Goal: Contribute content: Add original content to the website for others to see

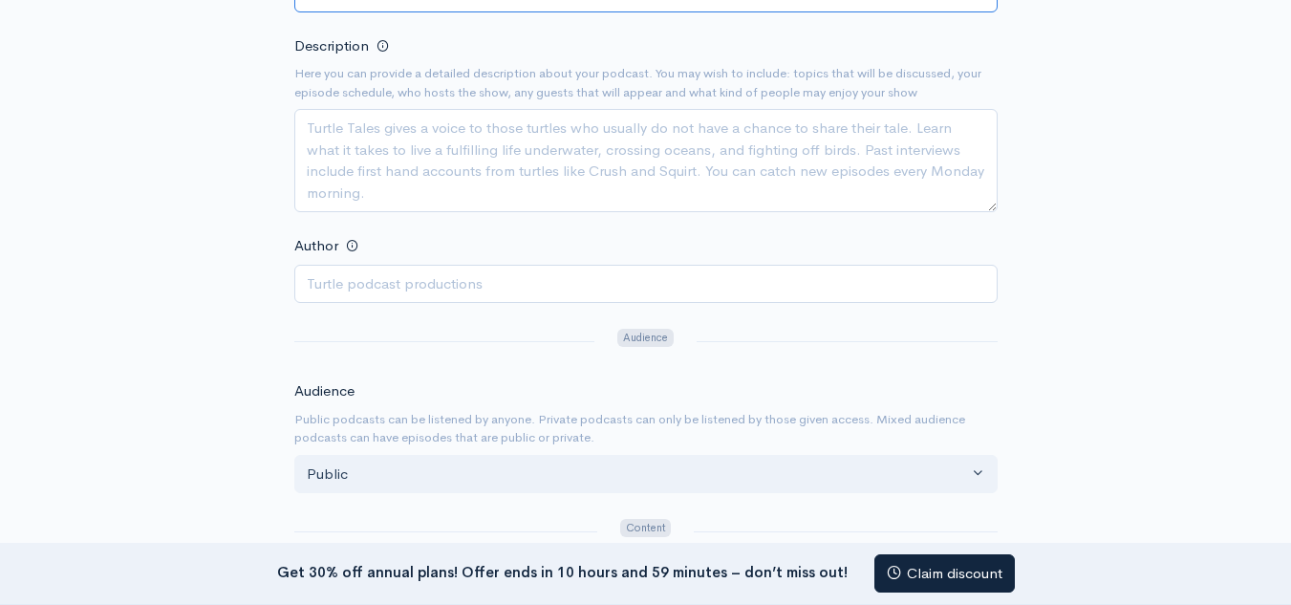
scroll to position [382, 0]
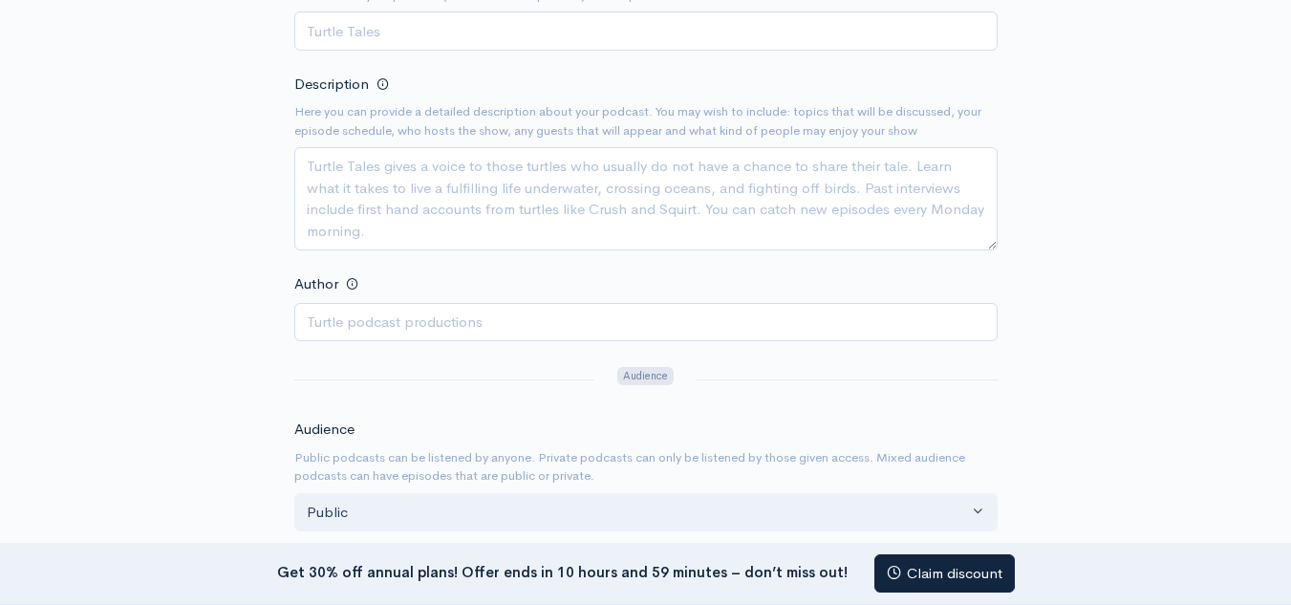
click at [586, 252] on form "Title The name of your podcast (a collection of episodes). Each episode will ha…" at bounding box center [645, 568] width 703 height 1229
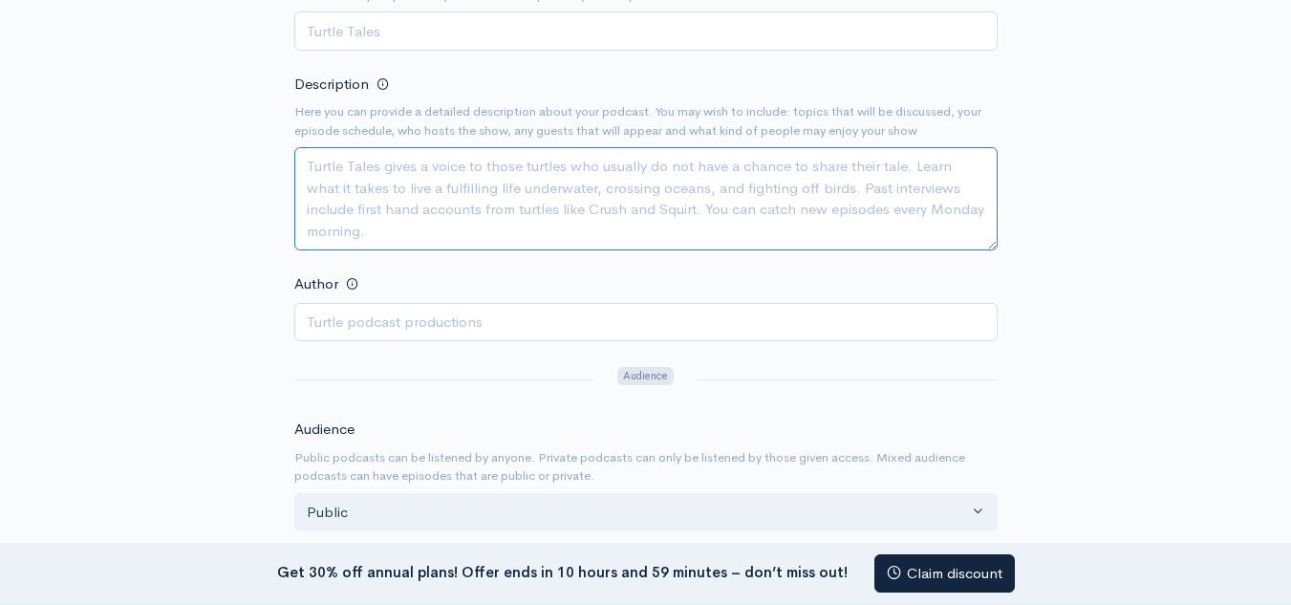
click at [596, 229] on textarea "Description" at bounding box center [645, 198] width 703 height 103
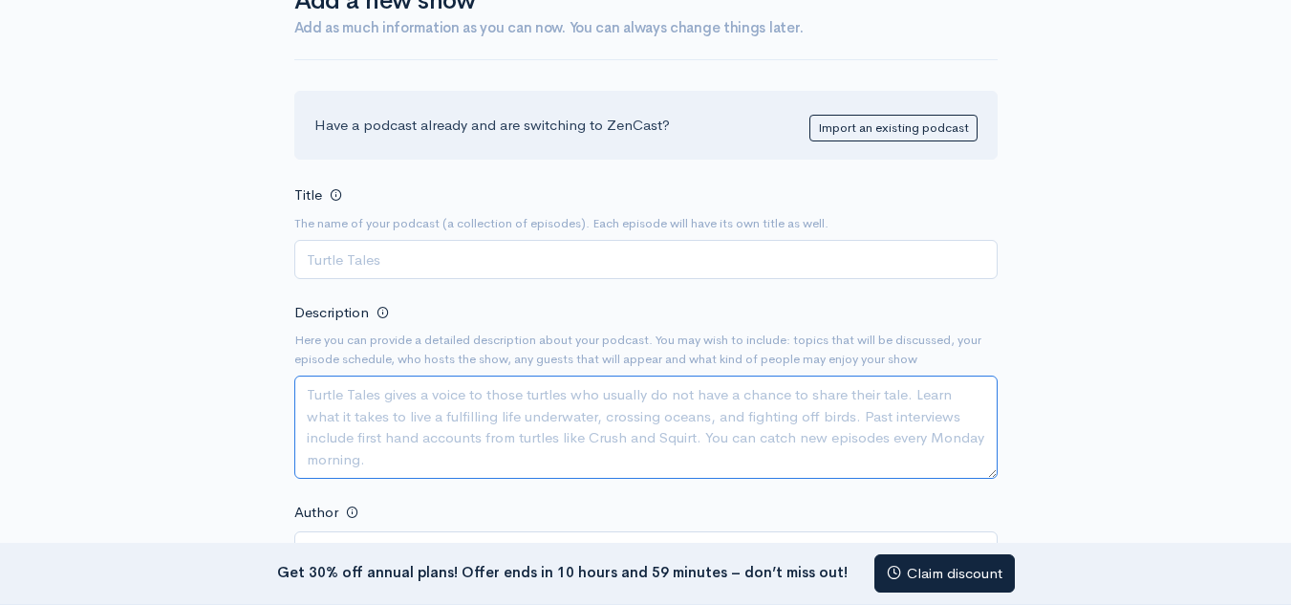
scroll to position [58, 0]
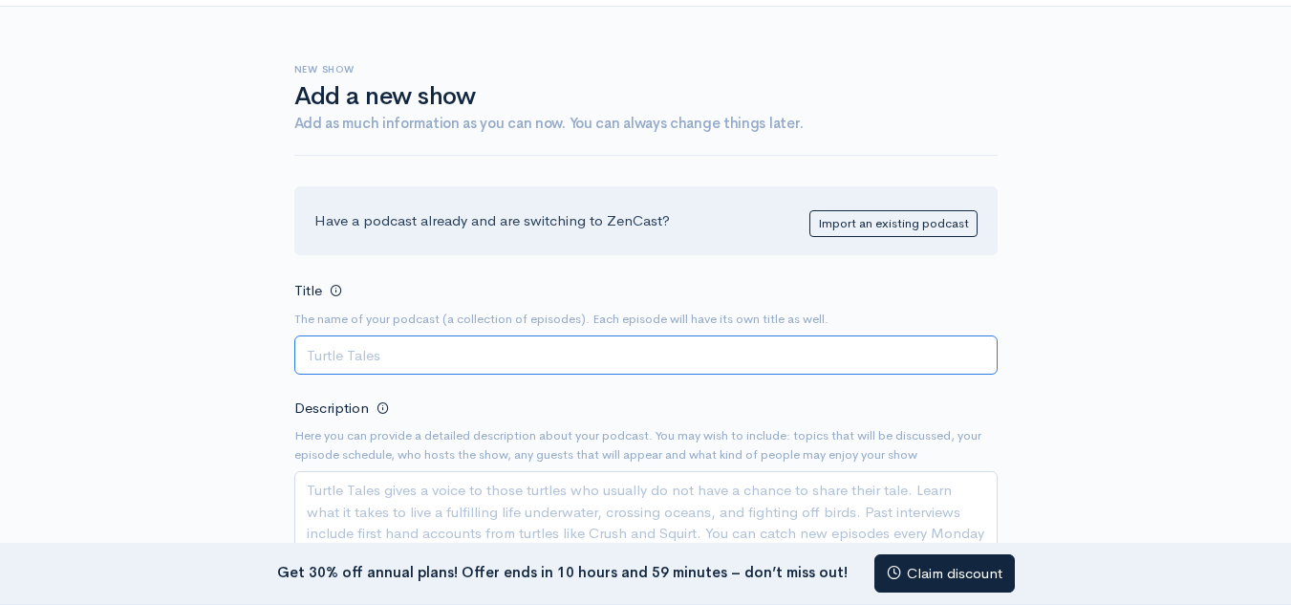
click at [535, 360] on input "Title" at bounding box center [645, 354] width 703 height 39
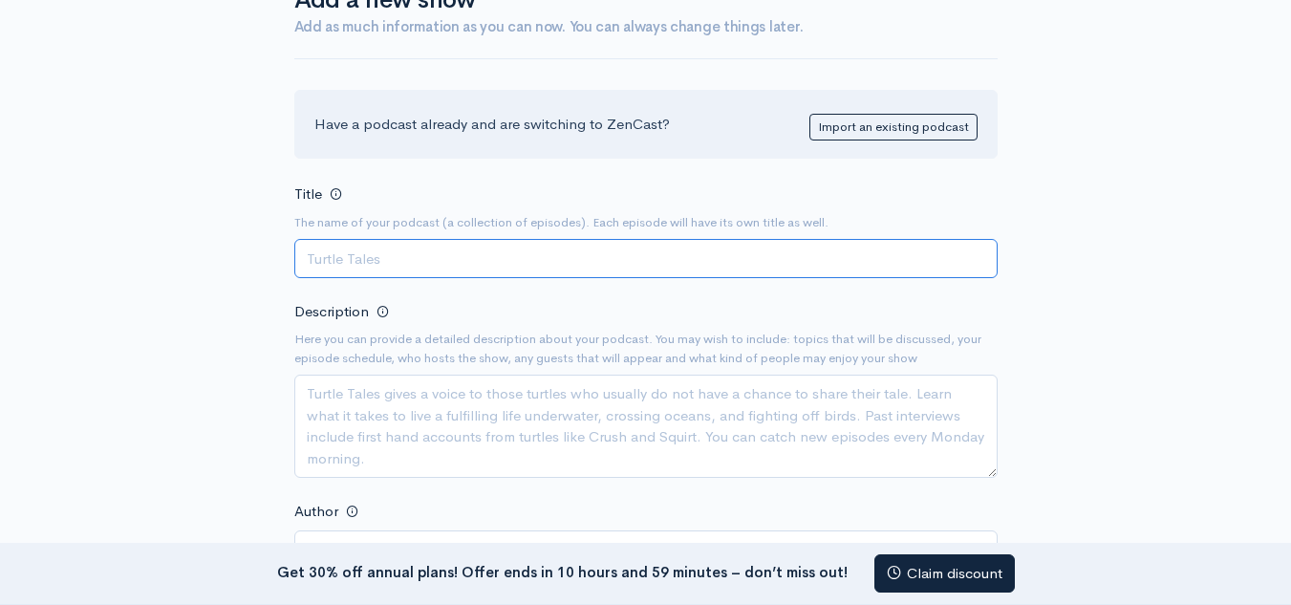
scroll to position [249, 0]
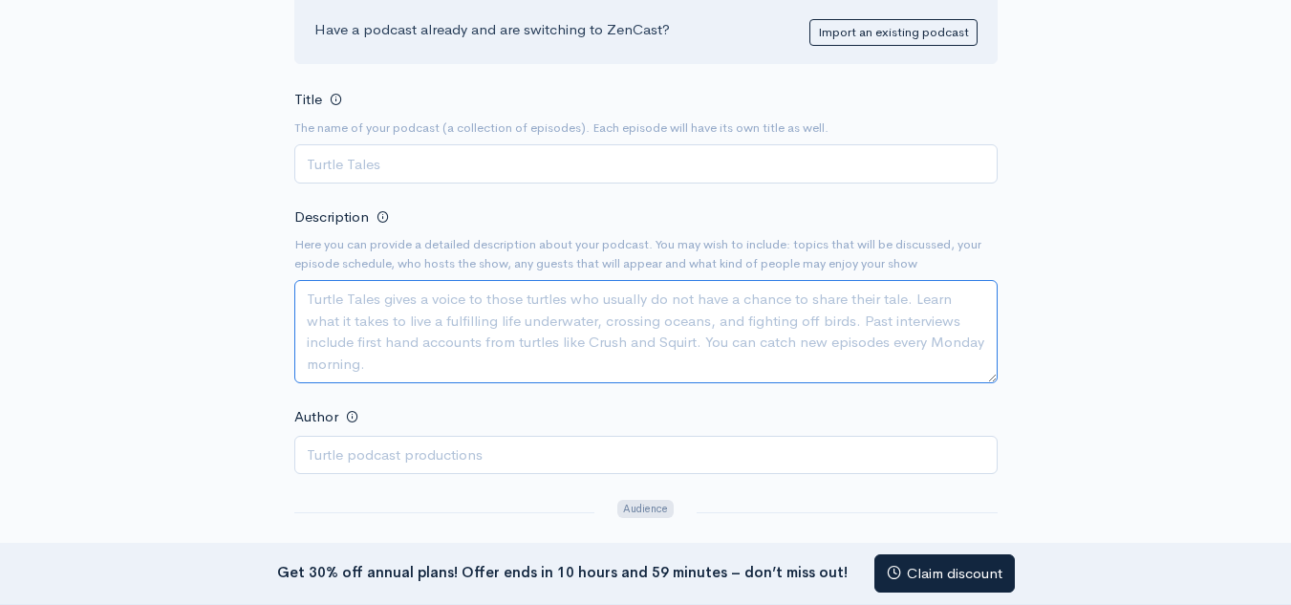
click at [464, 337] on textarea "Description" at bounding box center [645, 331] width 703 height 103
paste textarea "[PERSON_NAME]’s been running his auto repair shop for over a decade. He knows e…"
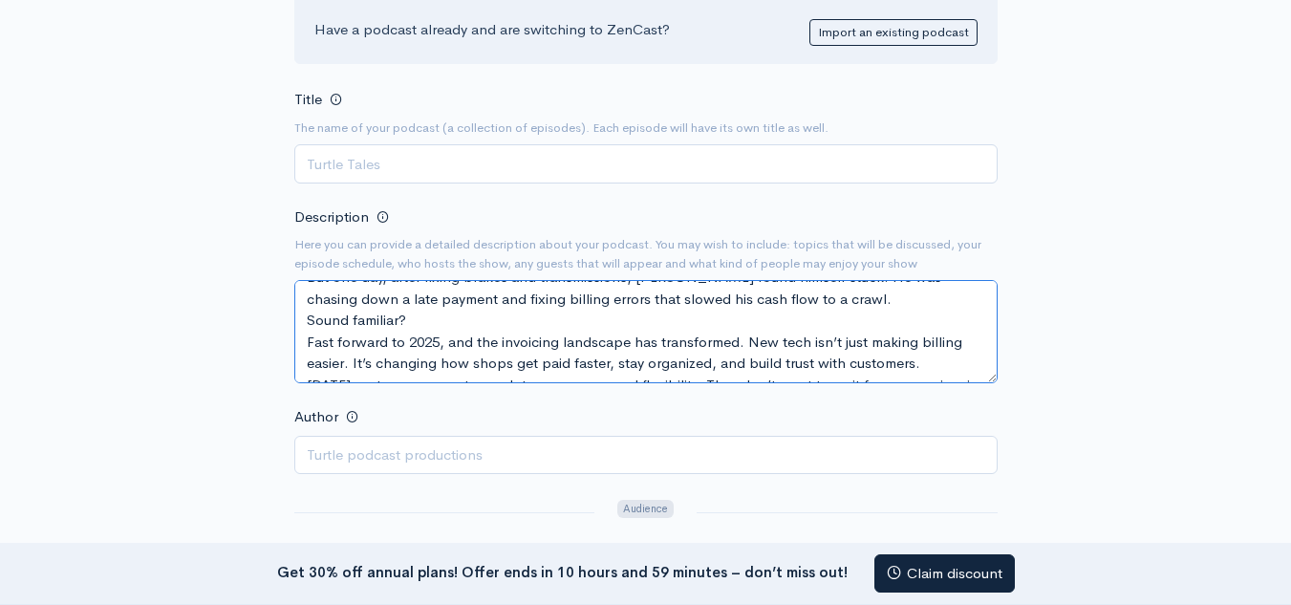
scroll to position [0, 0]
type textarea "[PERSON_NAME]’s been running his auto repair shop for over a decade. He knows e…"
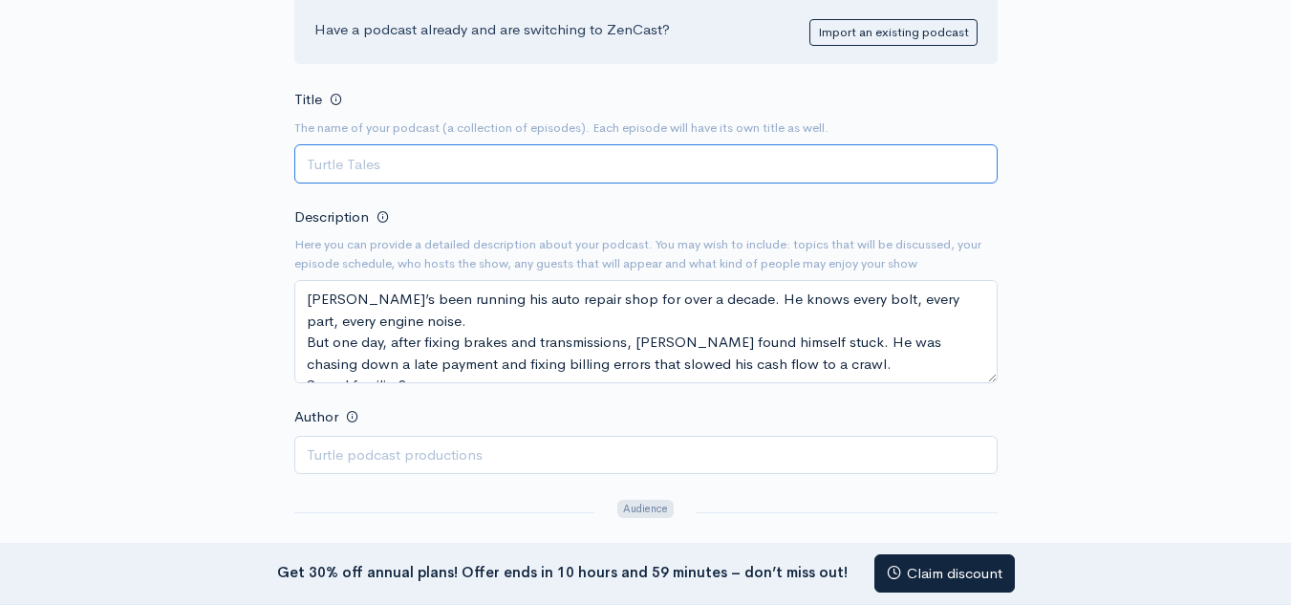
click at [411, 182] on input "Title" at bounding box center [645, 163] width 703 height 39
paste input "The Invoicing Tech Trends to Watch in [DATE] for Your Auto Repair Shop"
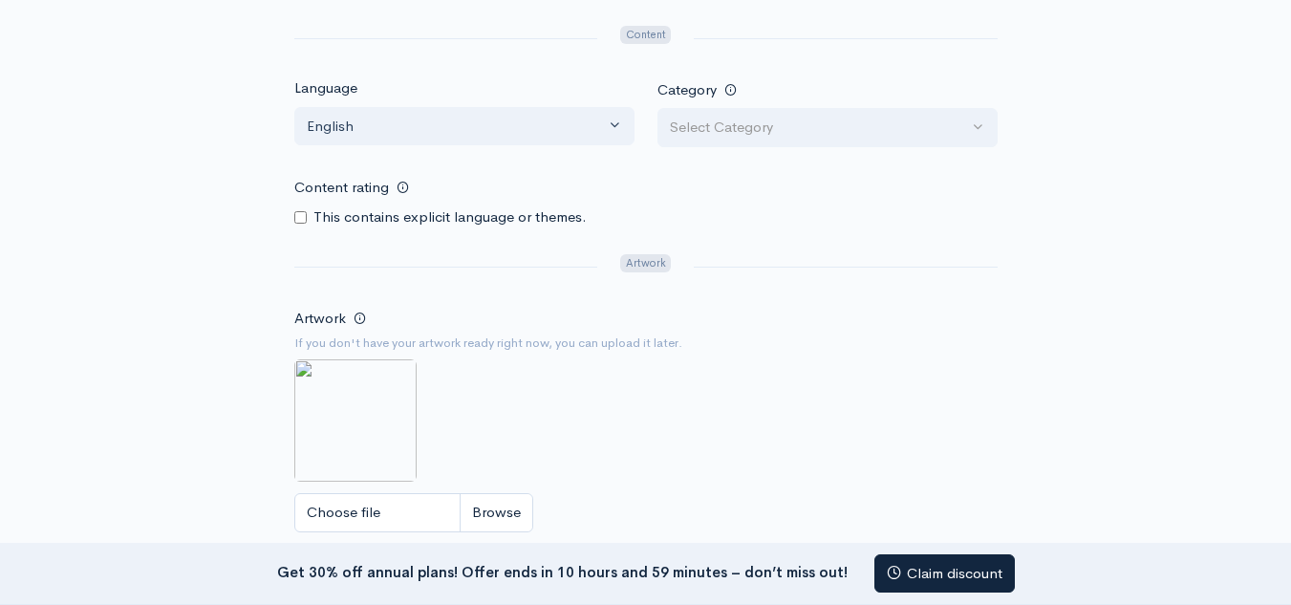
scroll to position [1014, 0]
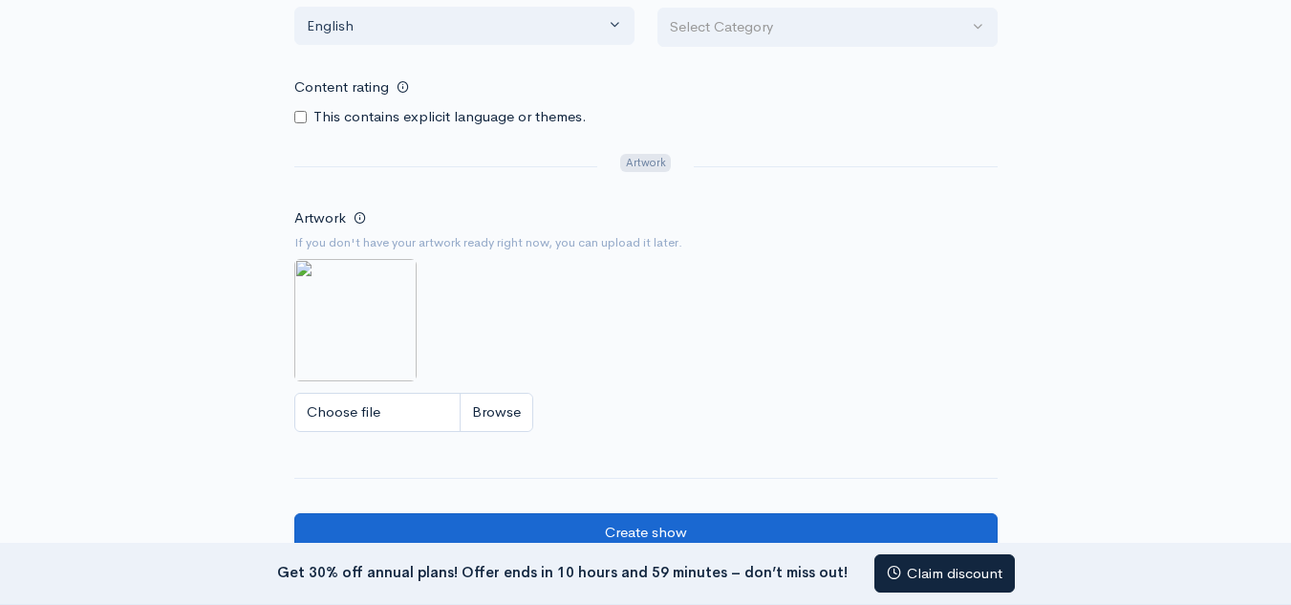
type input "The Invoicing Tech Trends to Watch in [DATE] for Your Auto Repair Shop"
click at [612, 532] on input "Create show" at bounding box center [645, 532] width 703 height 39
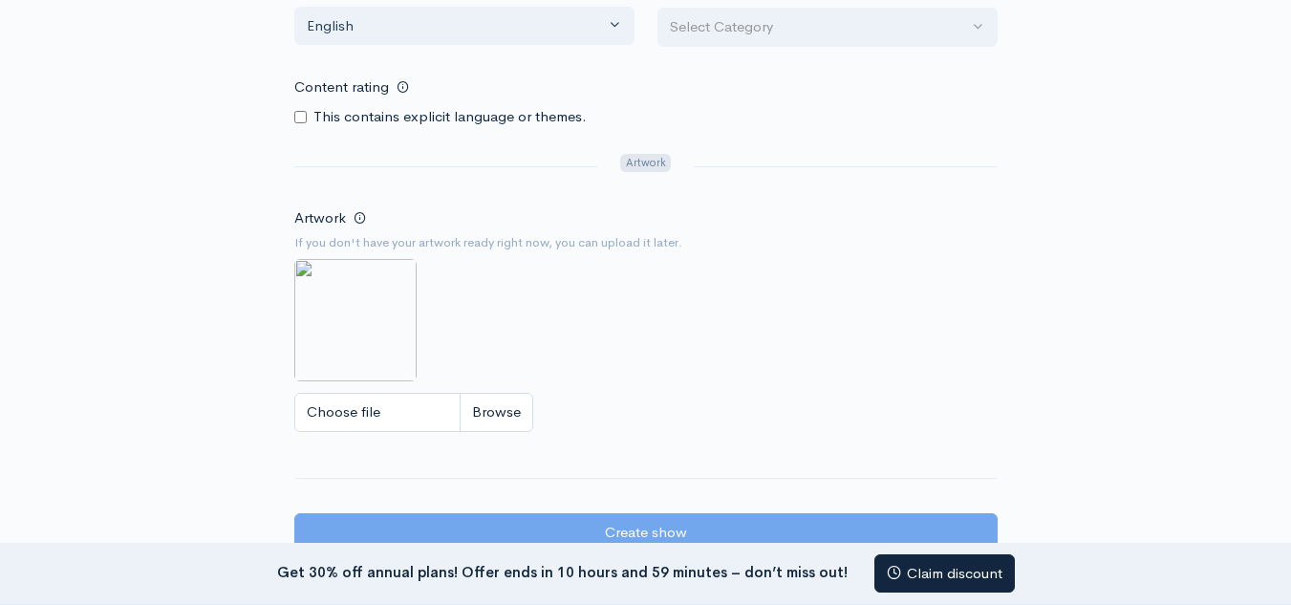
scroll to position [1020, 0]
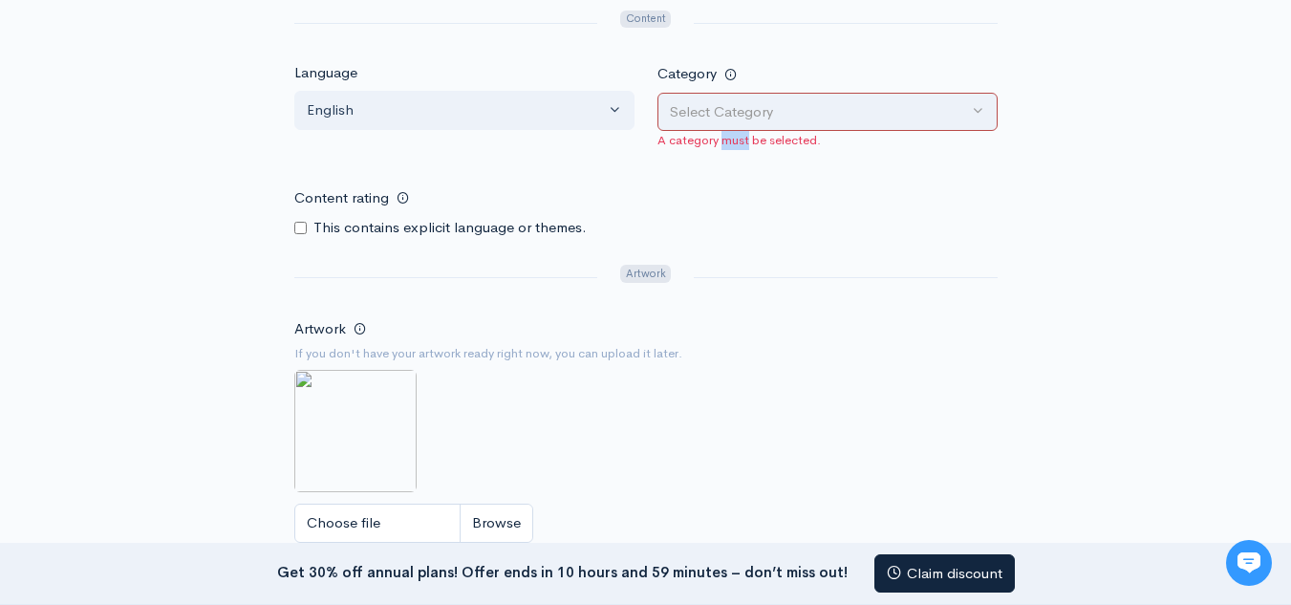
click at [739, 139] on span "A category must be selected." at bounding box center [827, 140] width 340 height 19
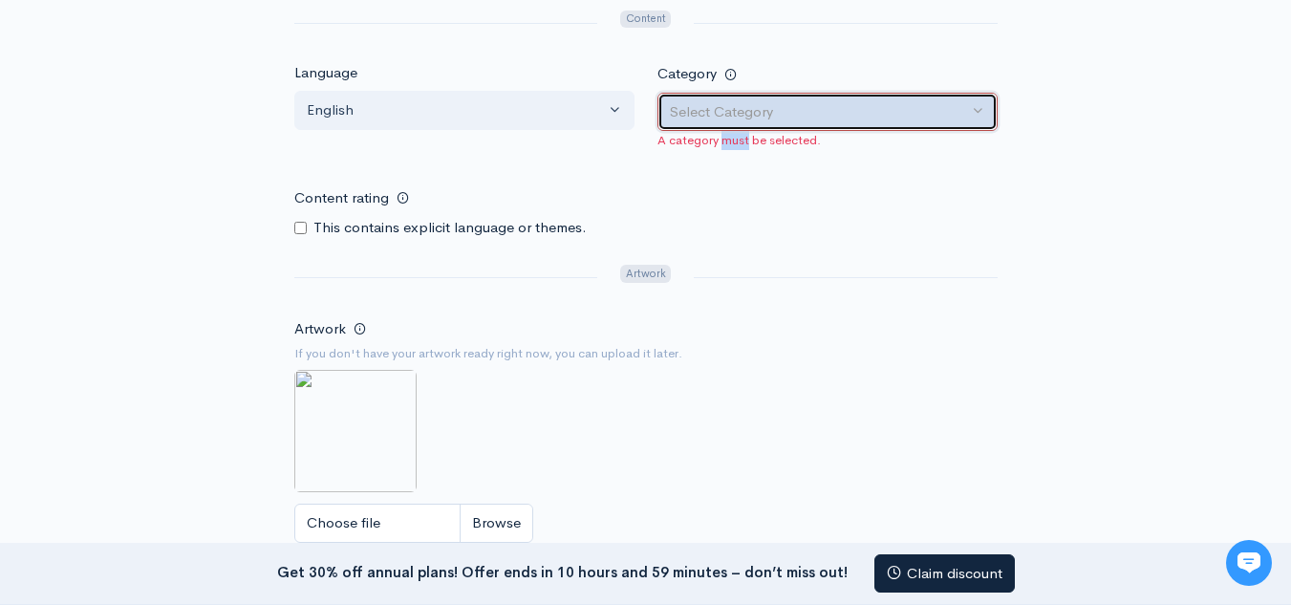
click at [753, 131] on button "Select Category" at bounding box center [827, 112] width 340 height 39
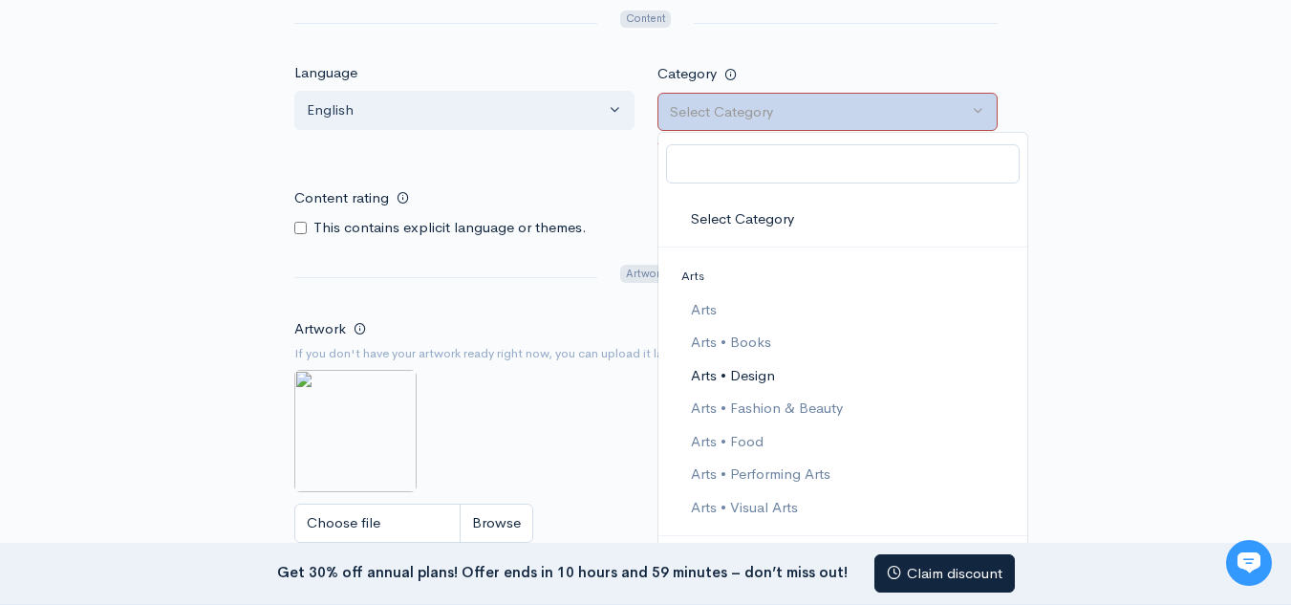
click at [736, 390] on link "Arts • Design" at bounding box center [842, 374] width 369 height 33
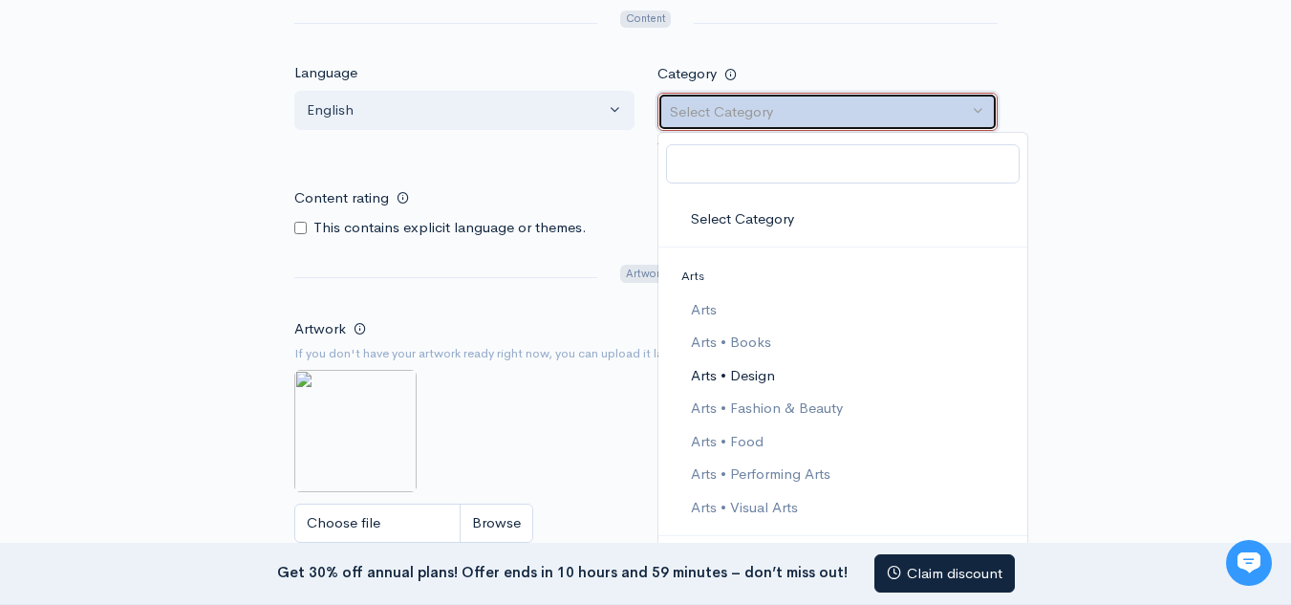
select select "Arts > Design"
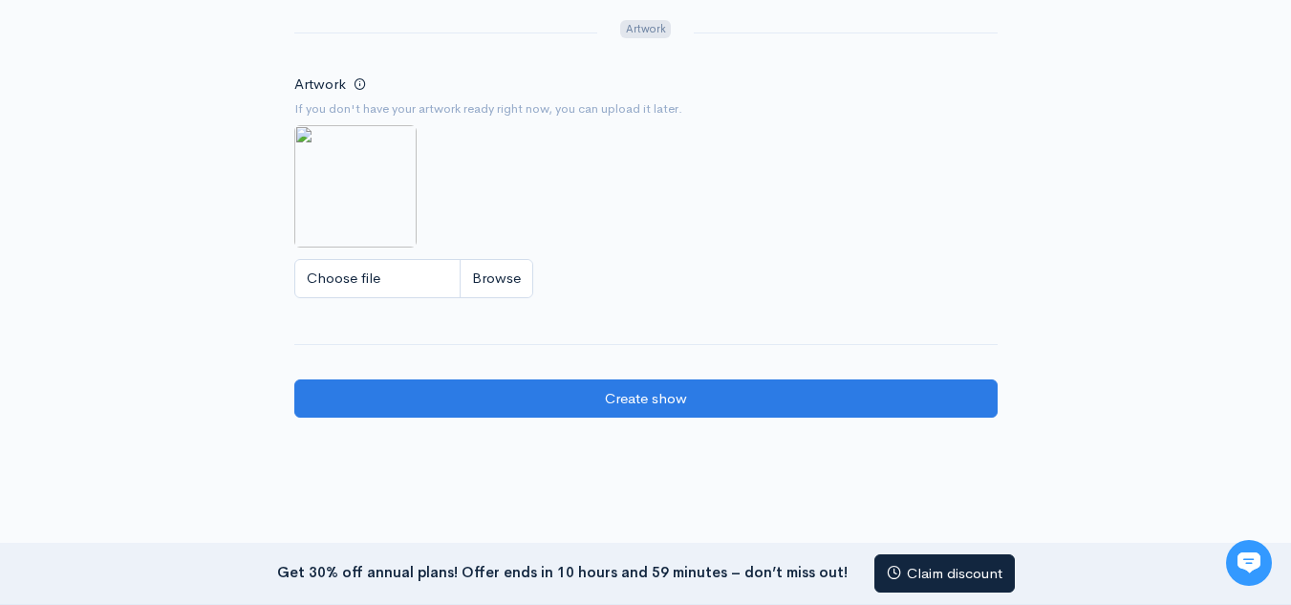
scroll to position [1338, 0]
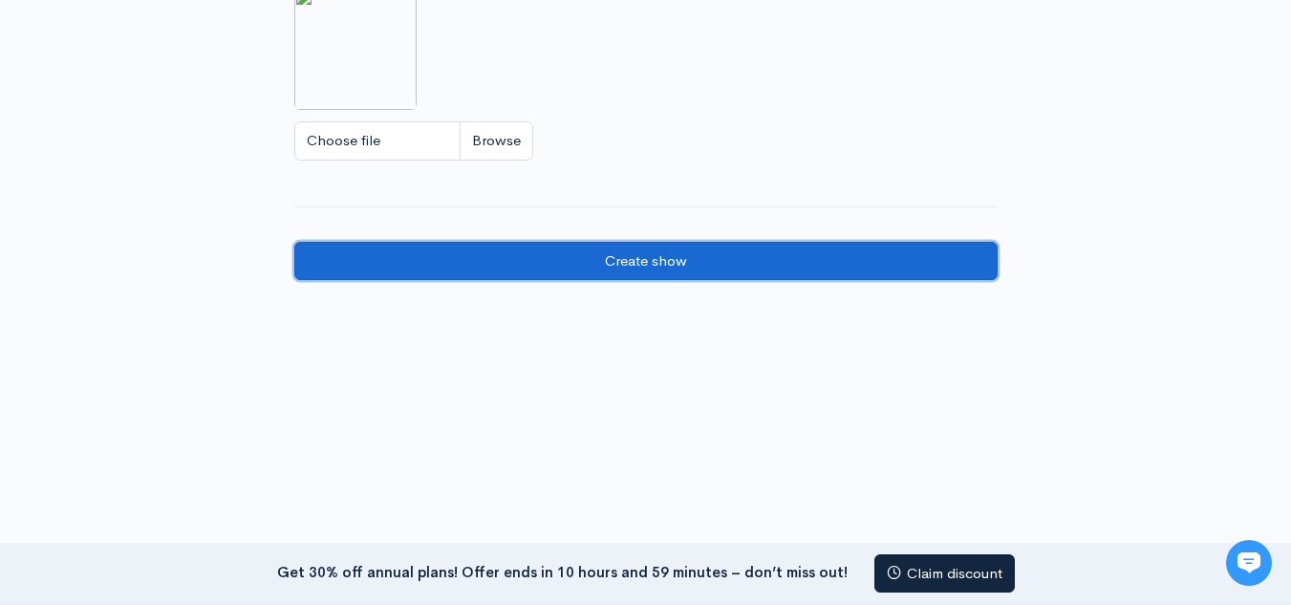
click at [541, 265] on input "Create show" at bounding box center [645, 261] width 703 height 39
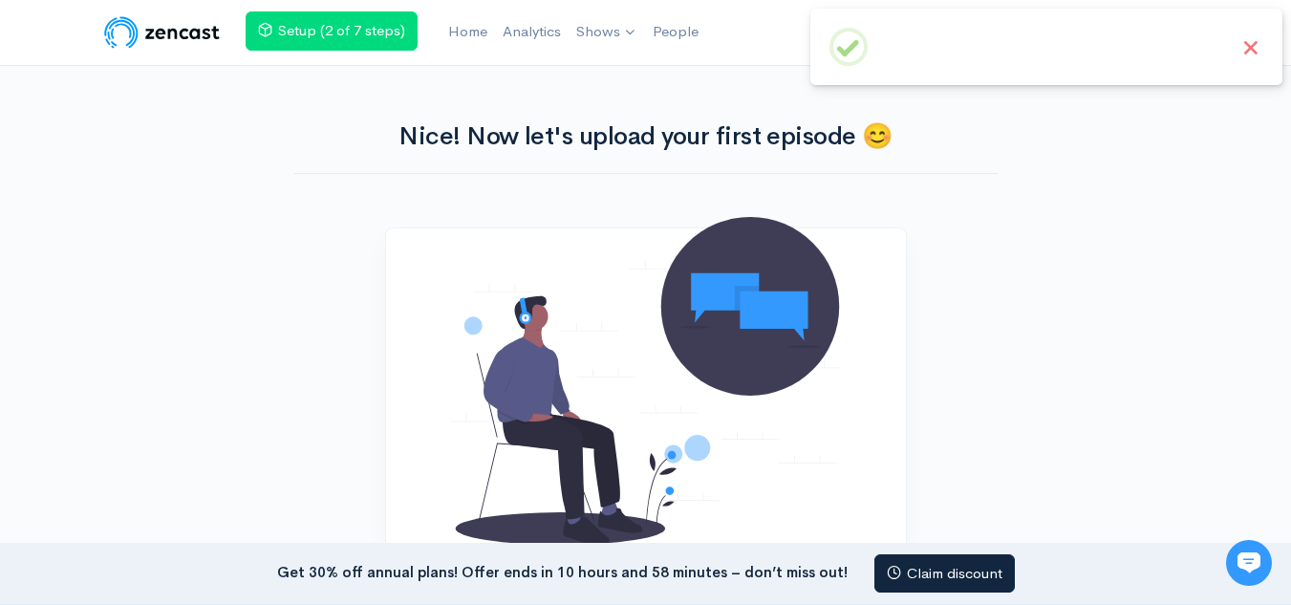
click at [1266, 52] on div "× OK No Cancel" at bounding box center [1045, 47] width 471 height 76
click at [1257, 53] on button "×" at bounding box center [1250, 47] width 25 height 25
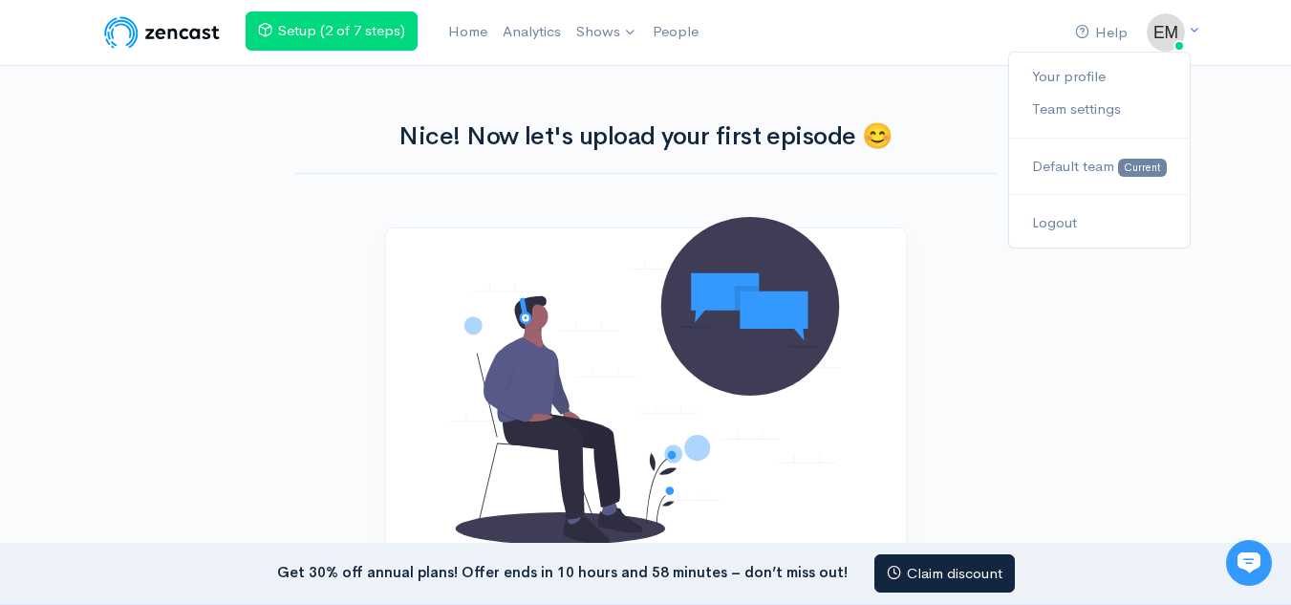
click at [1187, 39] on div "Your profile Team settings Default team Current Logout" at bounding box center [1169, 32] width 44 height 38
click at [1054, 86] on link "Your profile" at bounding box center [1099, 76] width 180 height 33
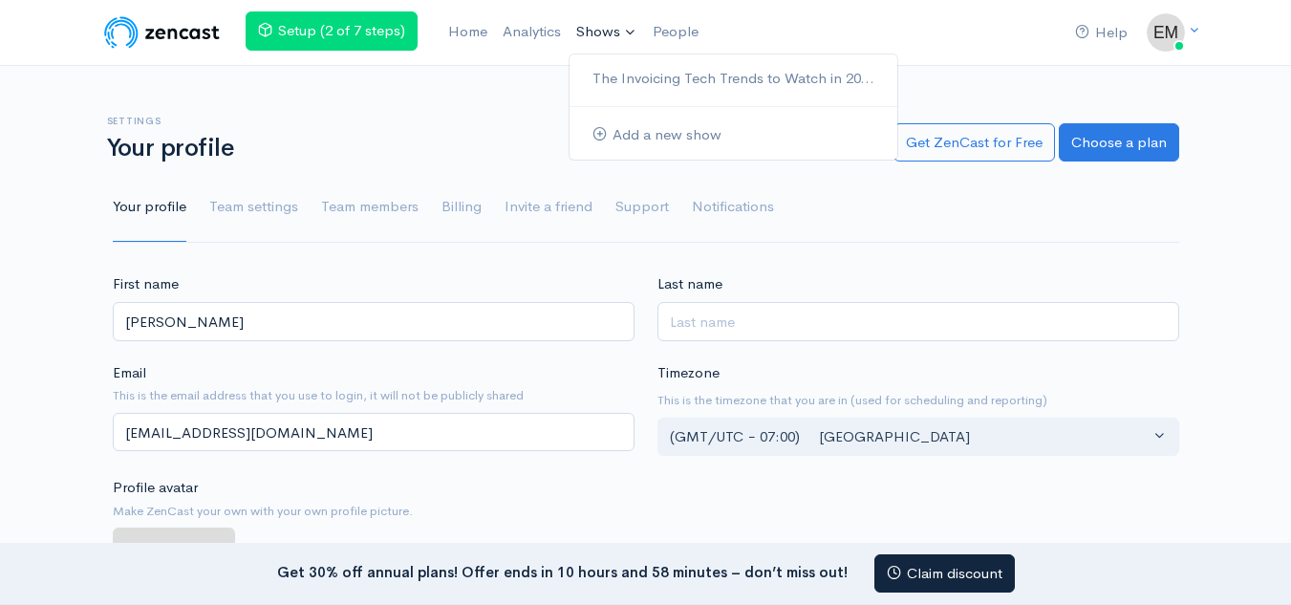
click at [608, 32] on link "Shows" at bounding box center [607, 32] width 76 height 42
click at [635, 82] on link "The Invoicing Tech Trends to Watch in 20..." at bounding box center [733, 78] width 328 height 33
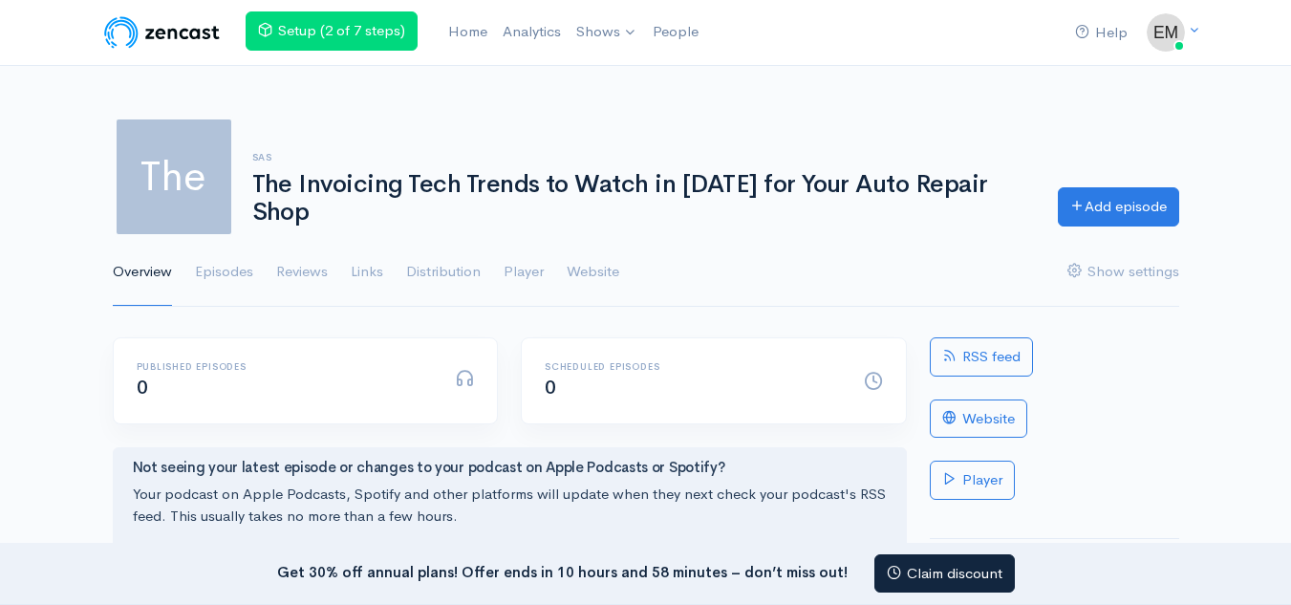
click at [254, 269] on ul "Overview Episodes Reviews Links Distribution Player Website Show settings" at bounding box center [646, 272] width 1066 height 69
click at [236, 274] on link "Episodes" at bounding box center [224, 272] width 58 height 69
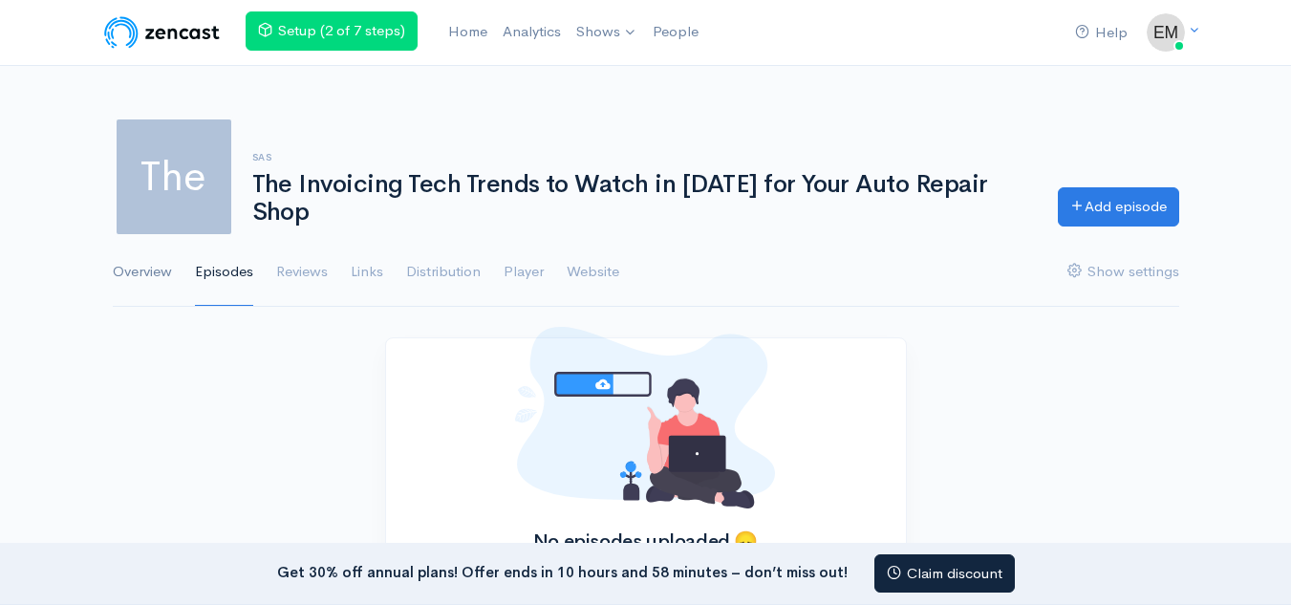
click at [152, 261] on link "Overview" at bounding box center [142, 272] width 59 height 69
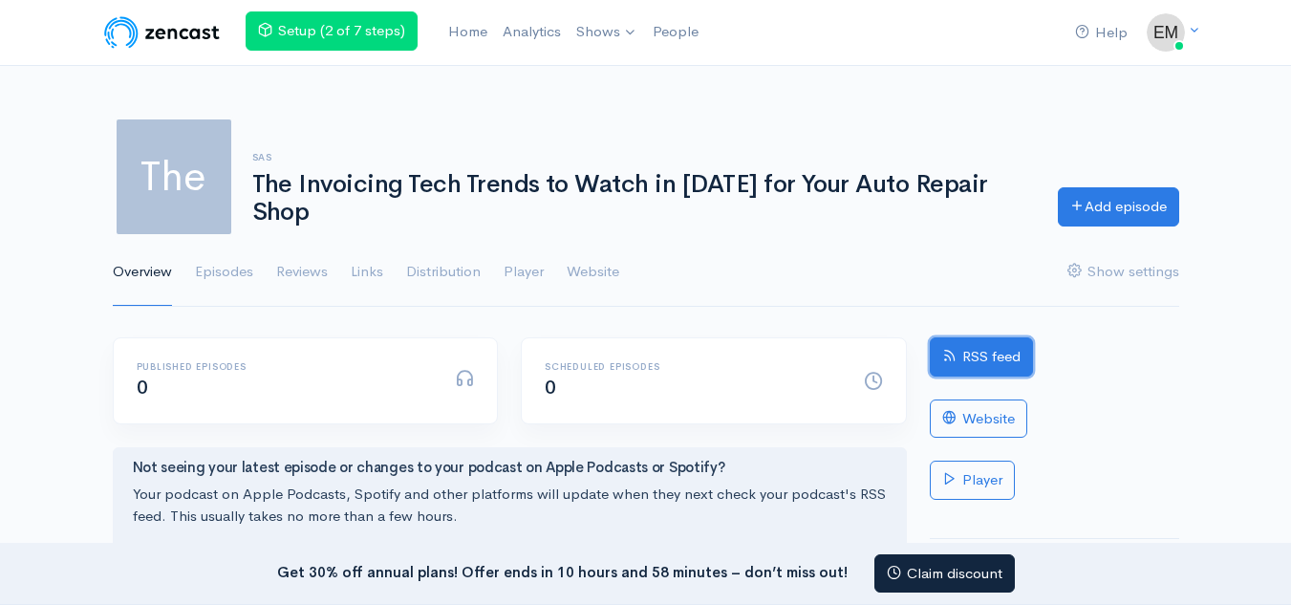
click at [1013, 363] on link "RSS feed" at bounding box center [981, 356] width 103 height 39
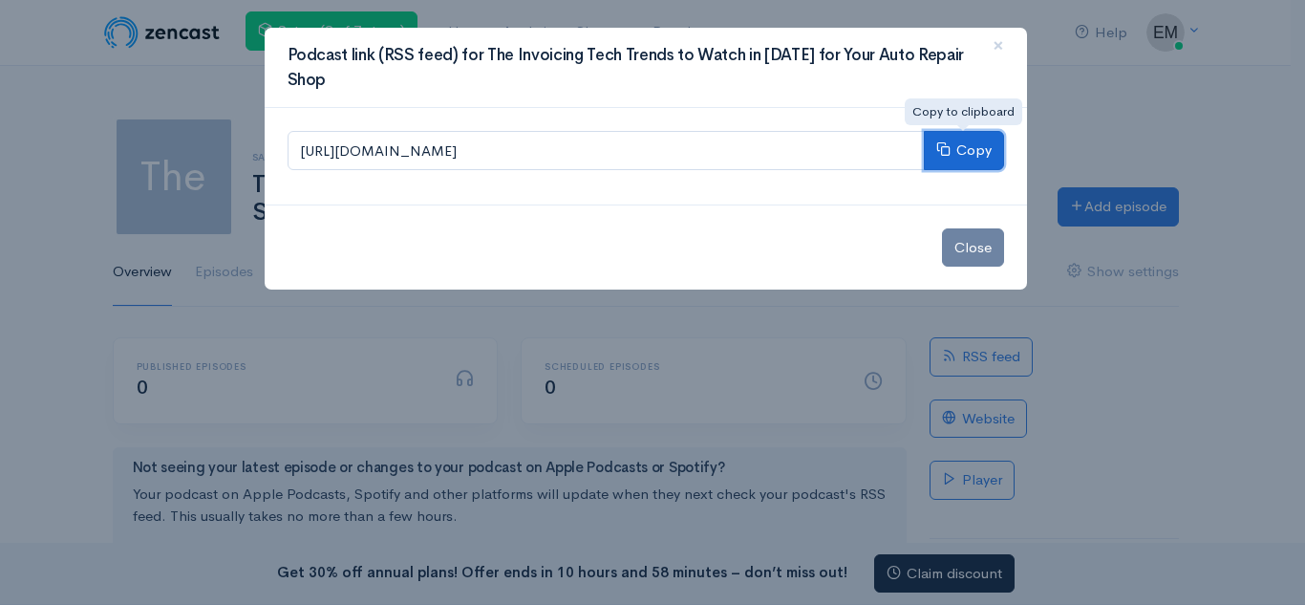
click at [943, 144] on icon at bounding box center [943, 148] width 14 height 14
click at [319, 378] on div "Podcast link (RSS feed) for The Invoicing Tech Trends to Watch in 2025 for Your…" at bounding box center [652, 302] width 1305 height 605
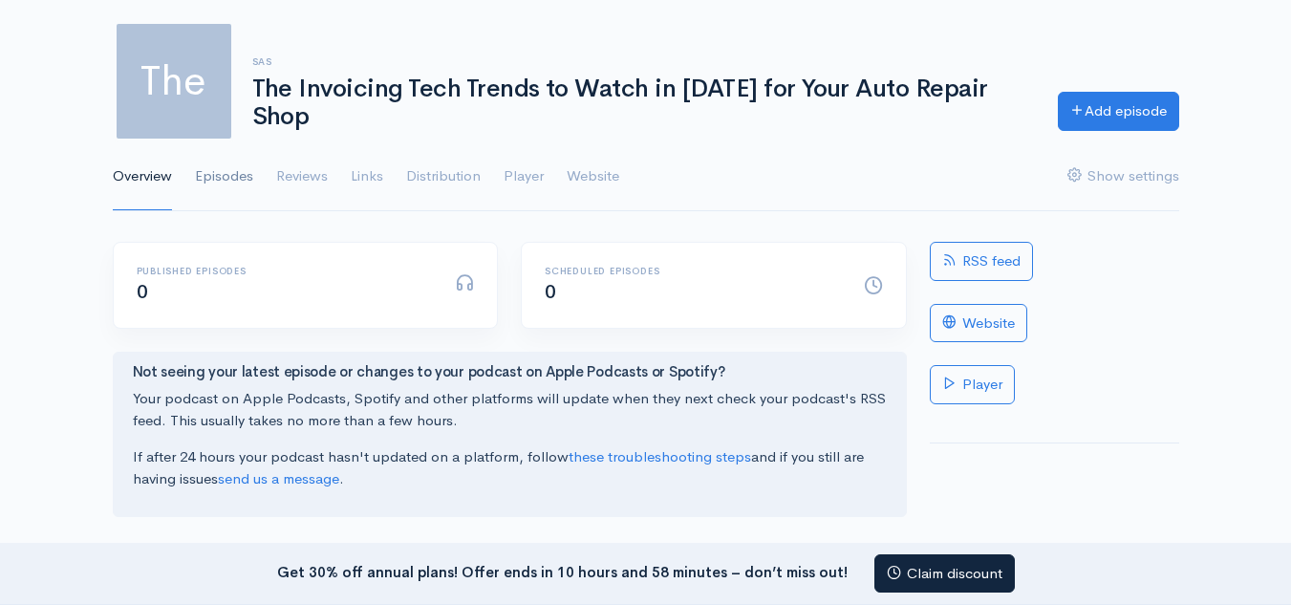
click at [217, 204] on link "Episodes" at bounding box center [224, 176] width 58 height 69
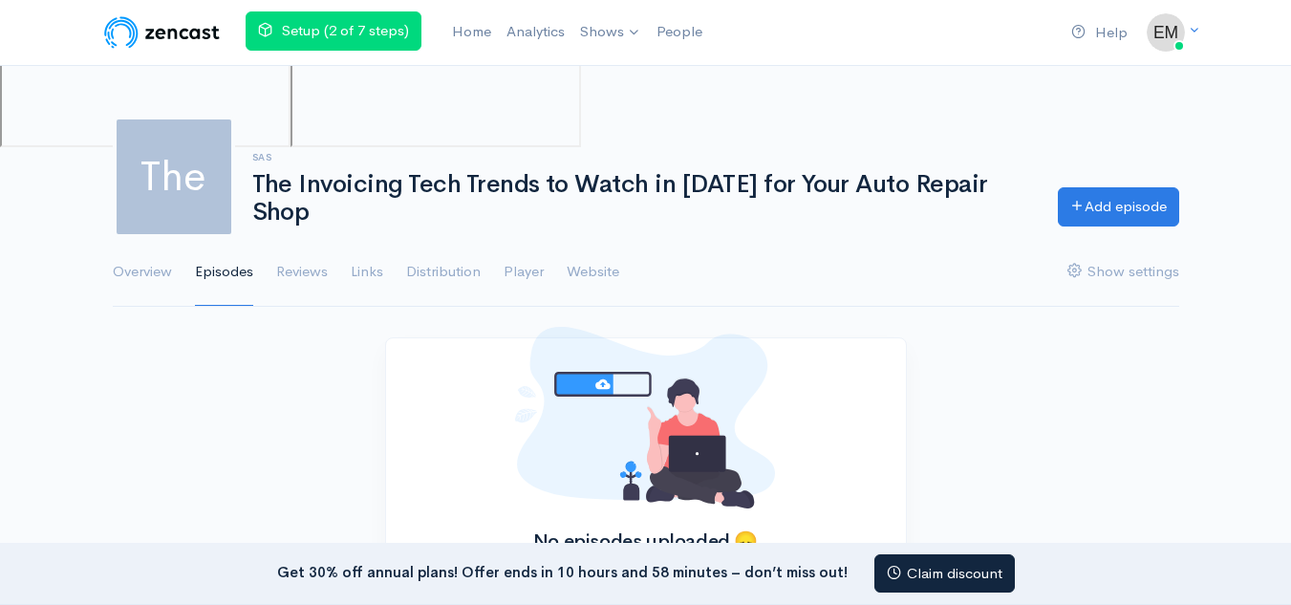
click at [226, 169] on span "The" at bounding box center [174, 177] width 122 height 122
click at [135, 279] on link "Overview" at bounding box center [142, 272] width 59 height 69
